Goal: Transaction & Acquisition: Purchase product/service

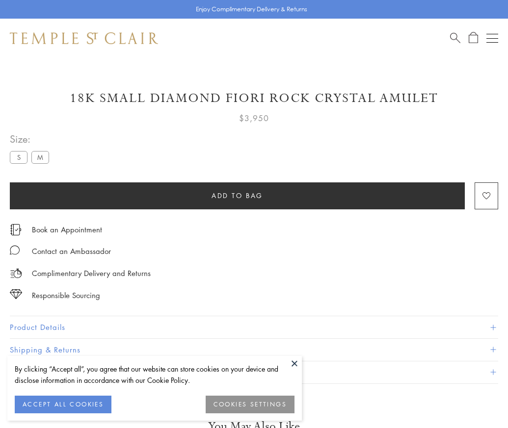
click at [237, 195] on span "Add to bag" at bounding box center [237, 195] width 52 height 11
